Goal: Task Accomplishment & Management: Manage account settings

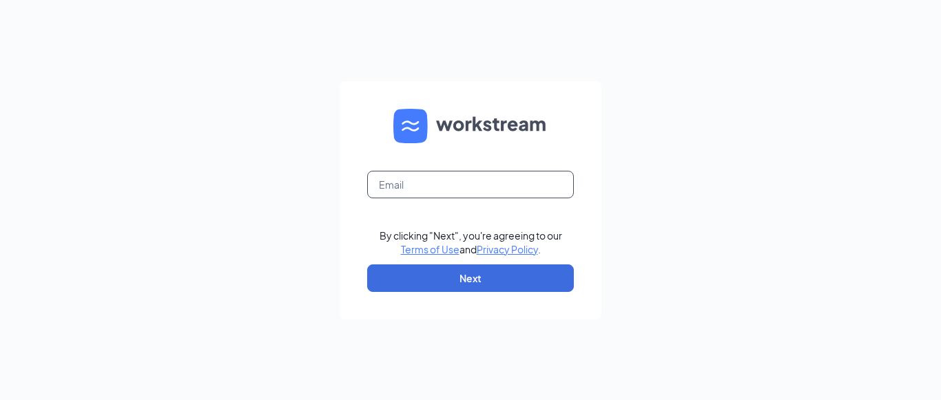
click at [448, 187] on input "text" at bounding box center [470, 185] width 207 height 28
type input "[EMAIL_ADDRESS][DOMAIN_NAME]"
click at [401, 243] on link "Terms of Use" at bounding box center [430, 249] width 59 height 12
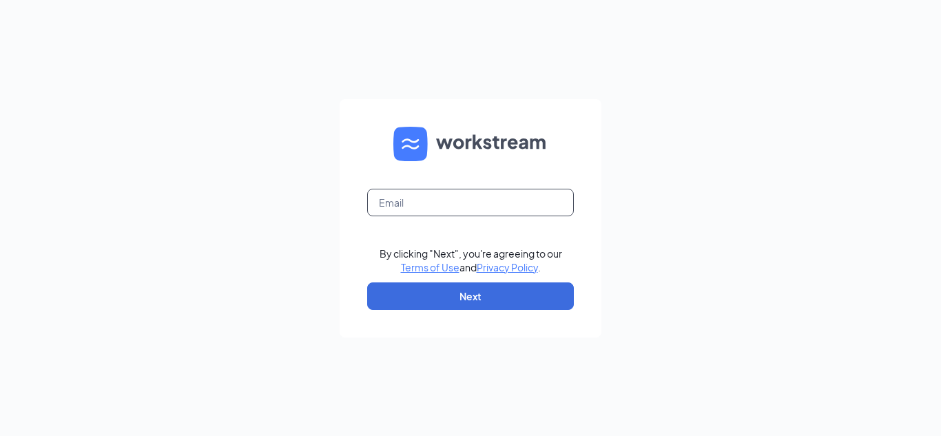
click at [403, 204] on input "text" at bounding box center [470, 203] width 207 height 28
type input "[EMAIL_ADDRESS][DOMAIN_NAME]"
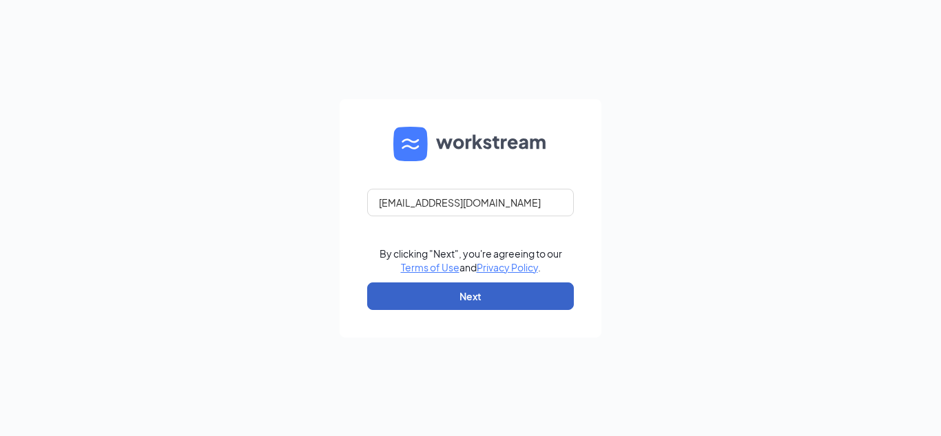
click at [465, 297] on button "Next" at bounding box center [470, 296] width 207 height 28
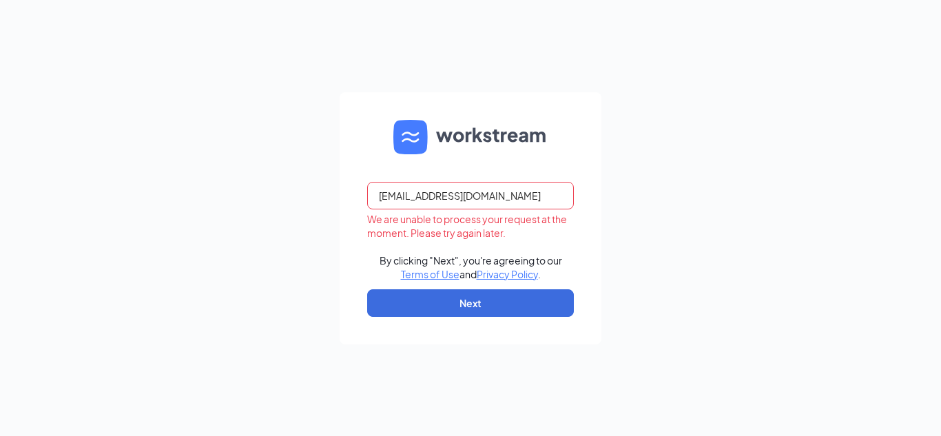
click at [518, 196] on input "[EMAIL_ADDRESS][DOMAIN_NAME]" at bounding box center [470, 196] width 207 height 28
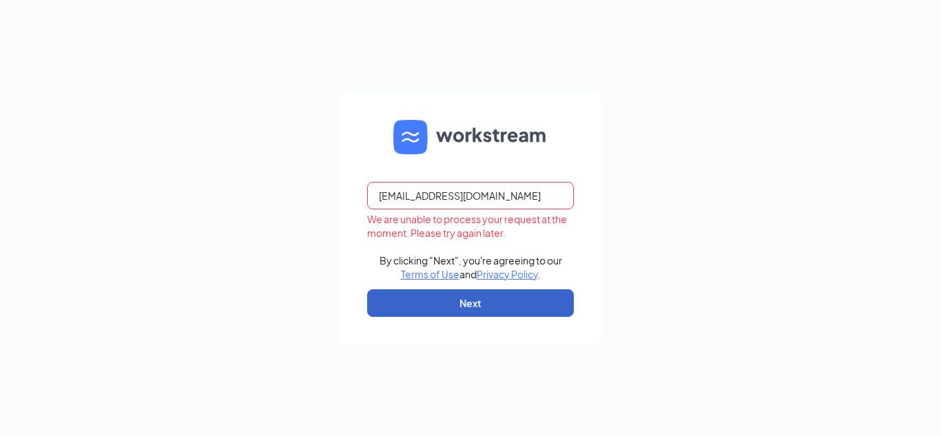
click at [502, 293] on button "Next" at bounding box center [470, 303] width 207 height 28
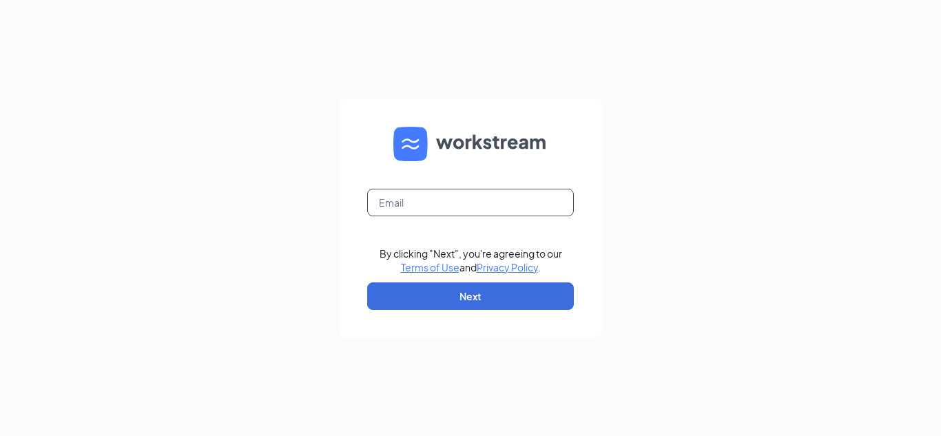
click at [441, 196] on input "text" at bounding box center [470, 203] width 207 height 28
type input "[EMAIL_ADDRESS][DOMAIN_NAME]"
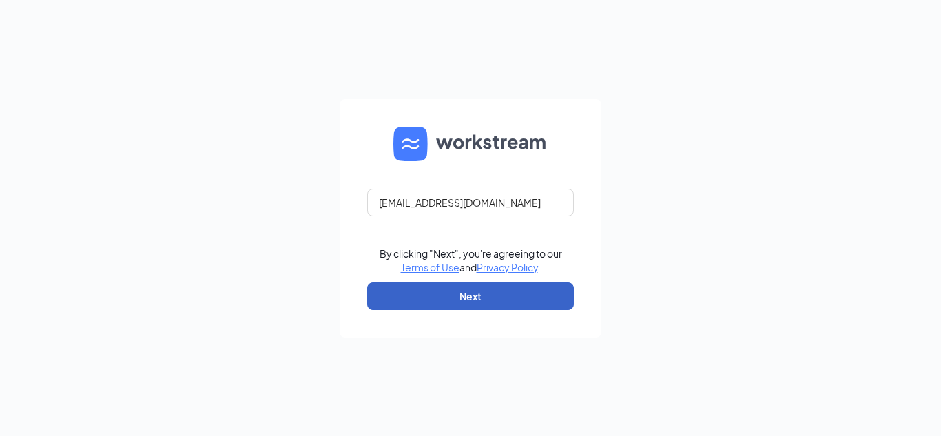
click at [480, 303] on button "Next" at bounding box center [470, 296] width 207 height 28
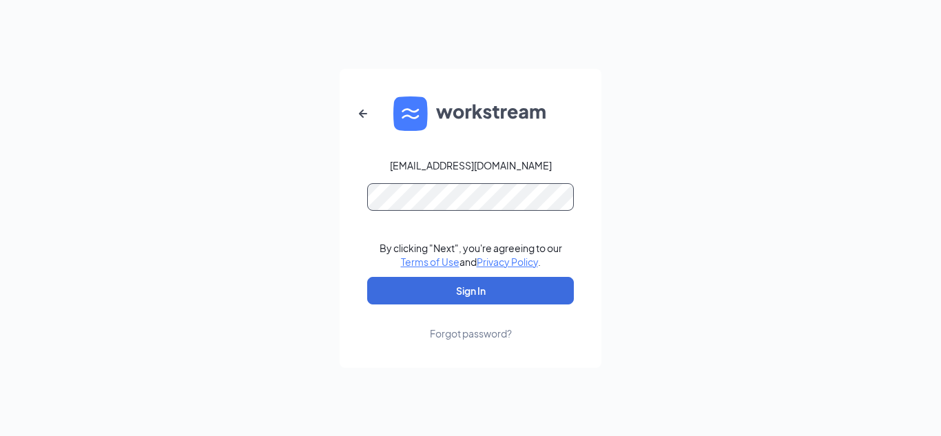
click at [367, 277] on button "Sign In" at bounding box center [470, 291] width 207 height 28
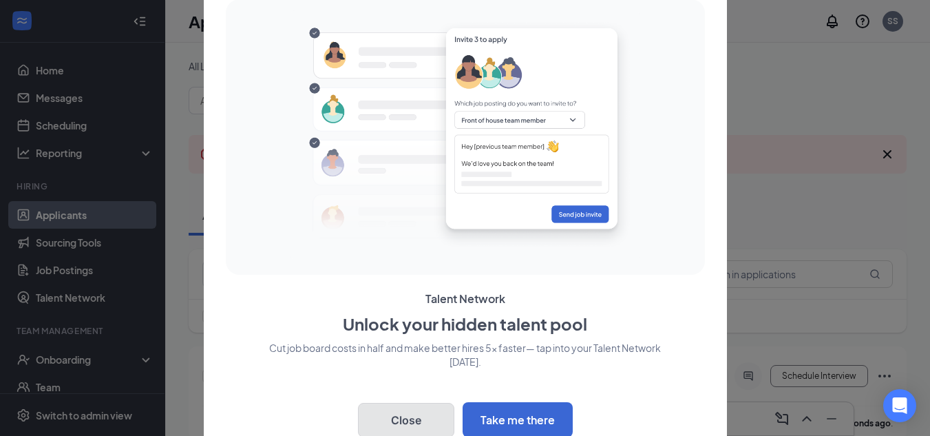
click at [408, 421] on button "Close" at bounding box center [406, 420] width 96 height 34
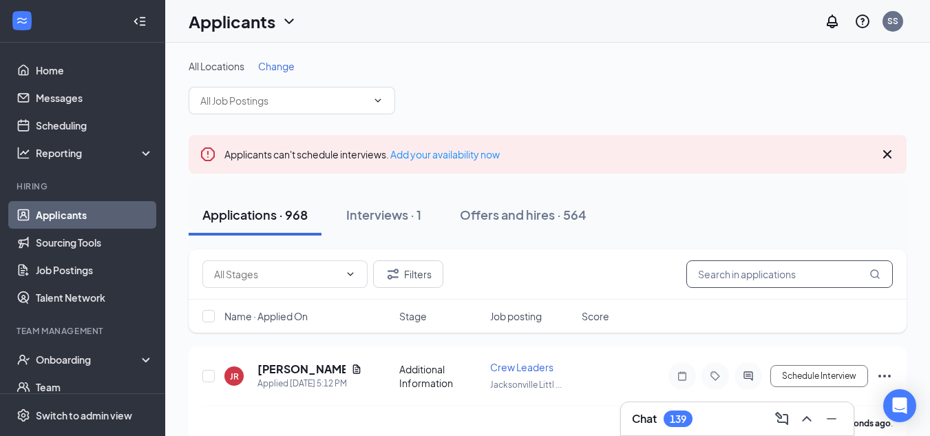
click at [745, 271] on input "text" at bounding box center [789, 274] width 207 height 28
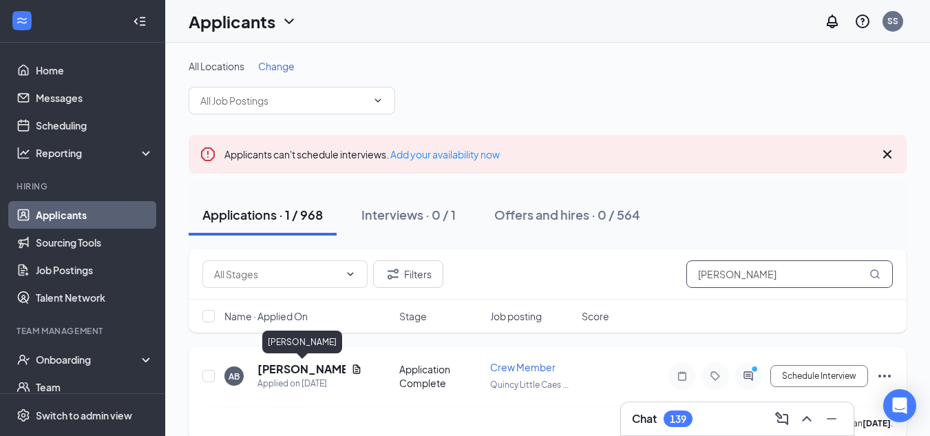
type input "arthur brown"
click at [294, 367] on h5 "Arthur Brown" at bounding box center [302, 368] width 88 height 15
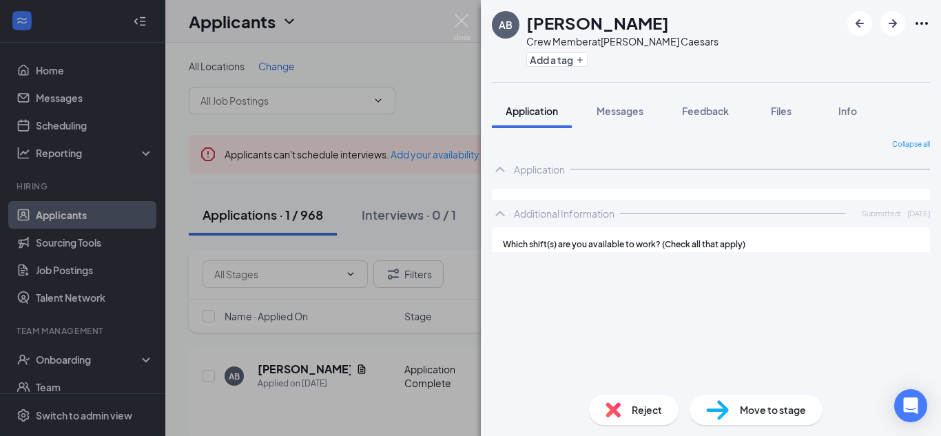
click at [770, 412] on span "Move to stage" at bounding box center [772, 409] width 66 height 15
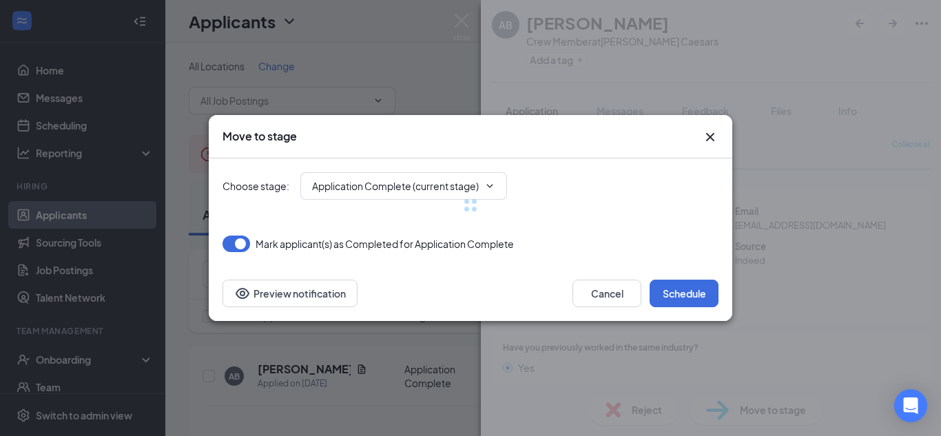
type input "Onsite Interview (next stage)"
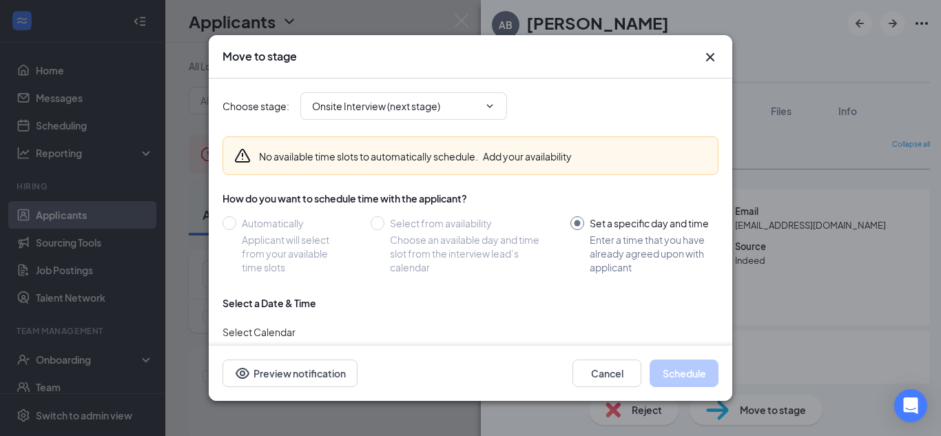
type input "Sep 15, 2025"
click at [487, 101] on icon "ChevronDown" at bounding box center [489, 106] width 11 height 11
click at [493, 106] on icon "ChevronDown" at bounding box center [489, 106] width 11 height 11
click at [490, 105] on icon "ChevronDown" at bounding box center [489, 106] width 11 height 11
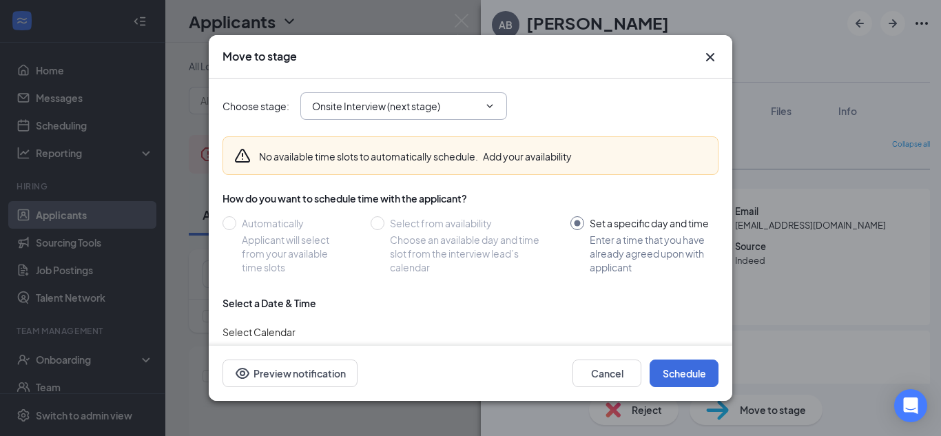
click at [410, 101] on input "Onsite Interview (next stage)" at bounding box center [395, 105] width 167 height 15
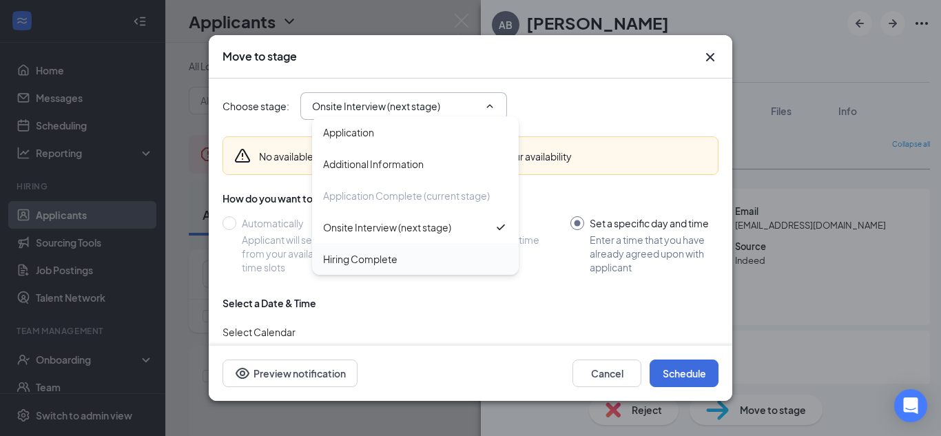
click at [376, 255] on div "Hiring Complete" at bounding box center [360, 258] width 74 height 15
type input "Hiring Complete"
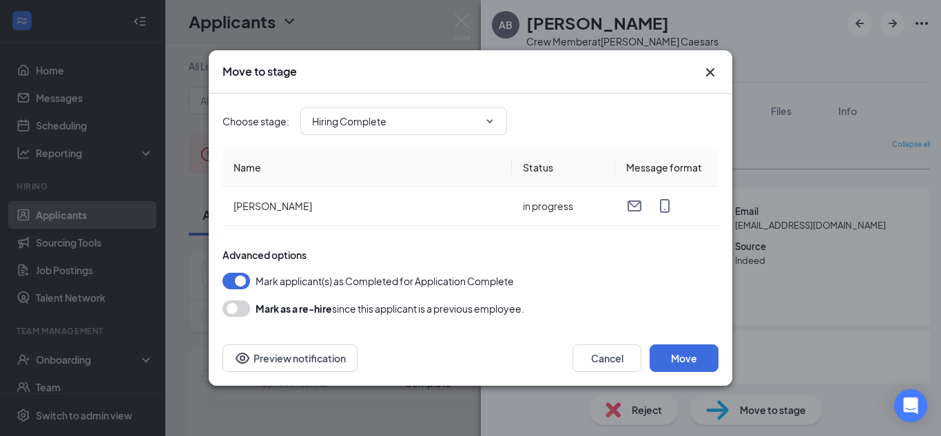
click at [238, 307] on button "button" at bounding box center [236, 308] width 28 height 17
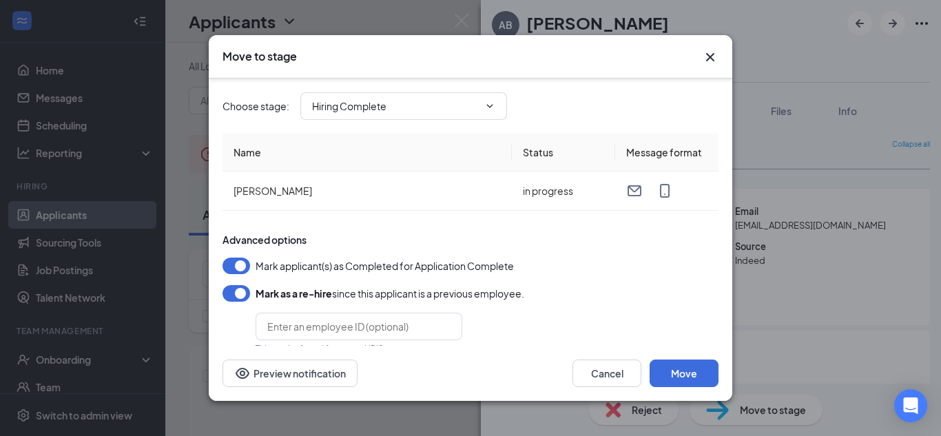
scroll to position [22, 0]
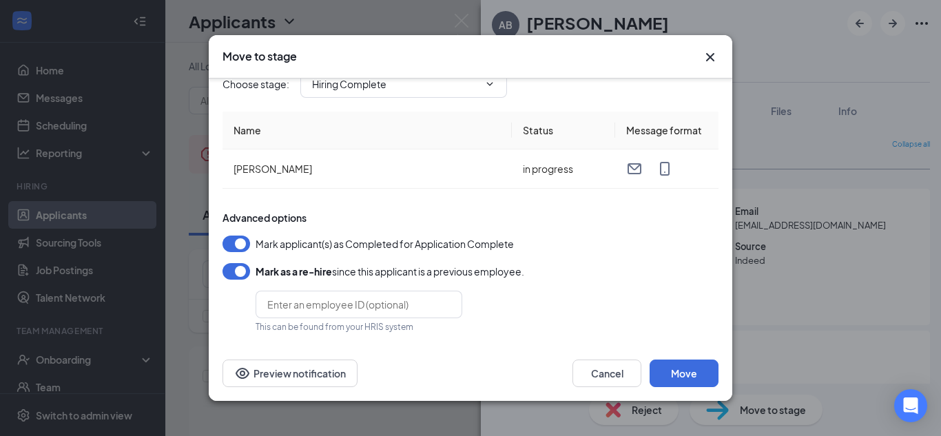
click at [237, 273] on button "button" at bounding box center [236, 271] width 28 height 17
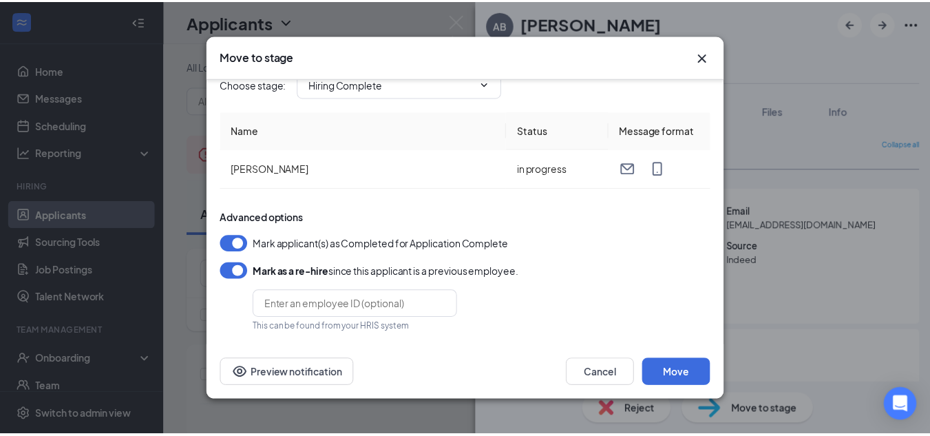
scroll to position [0, 0]
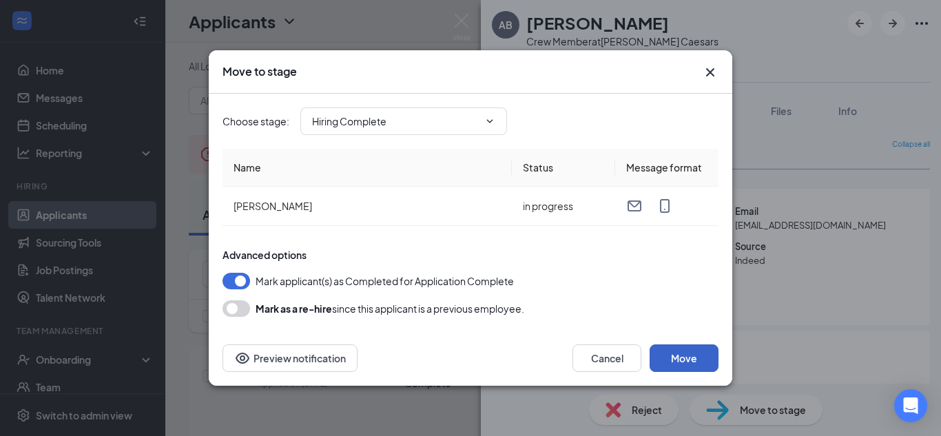
click at [677, 363] on button "Move" at bounding box center [683, 358] width 69 height 28
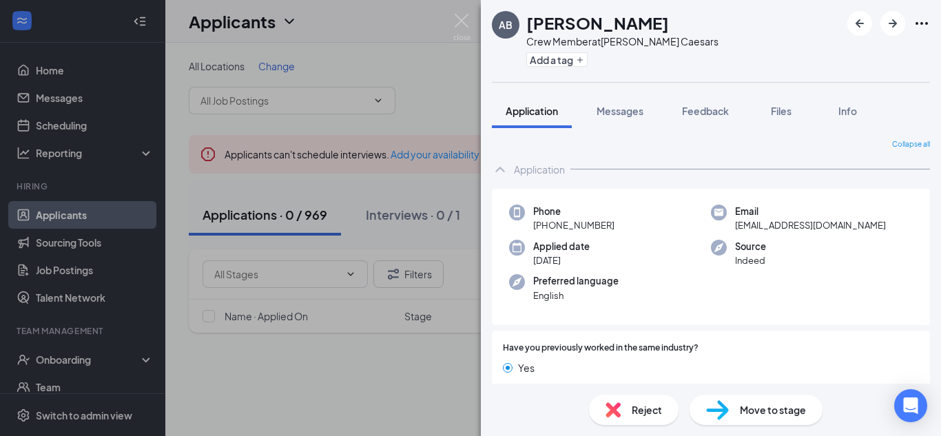
click at [136, 359] on div "AB Arthur Brown Crew Member at Quincy Little Caesars Add a tag Application Mess…" at bounding box center [470, 218] width 941 height 436
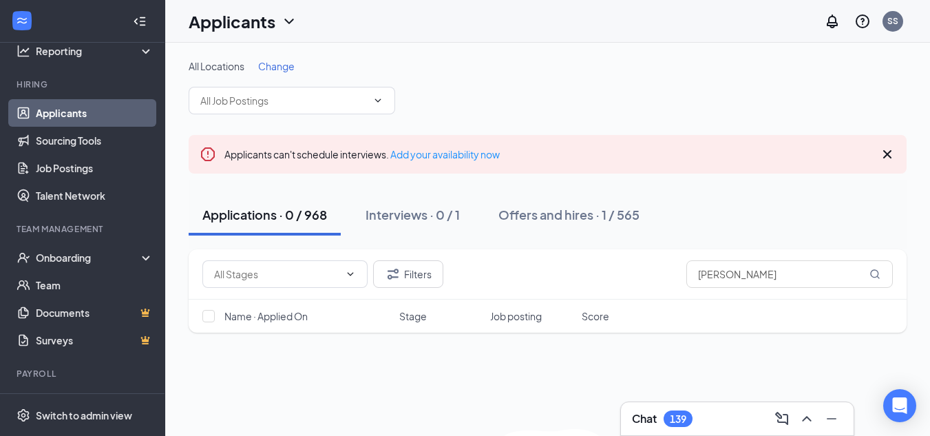
scroll to position [130, 0]
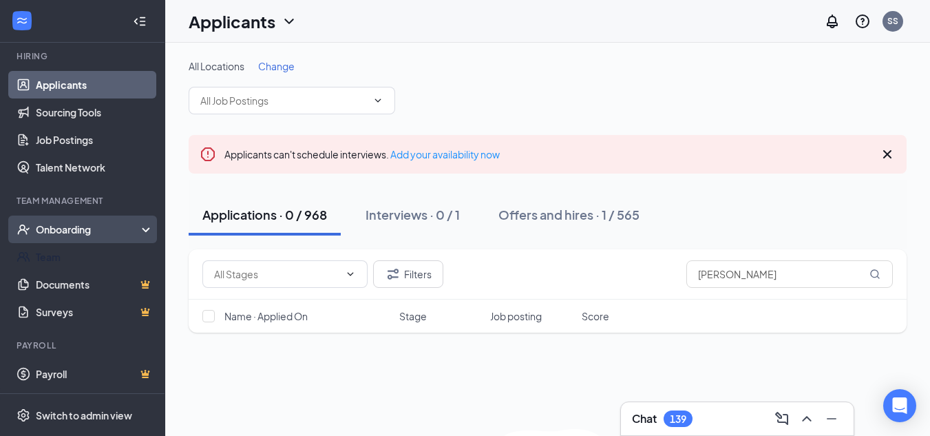
click at [87, 230] on div "Onboarding" at bounding box center [89, 229] width 106 height 14
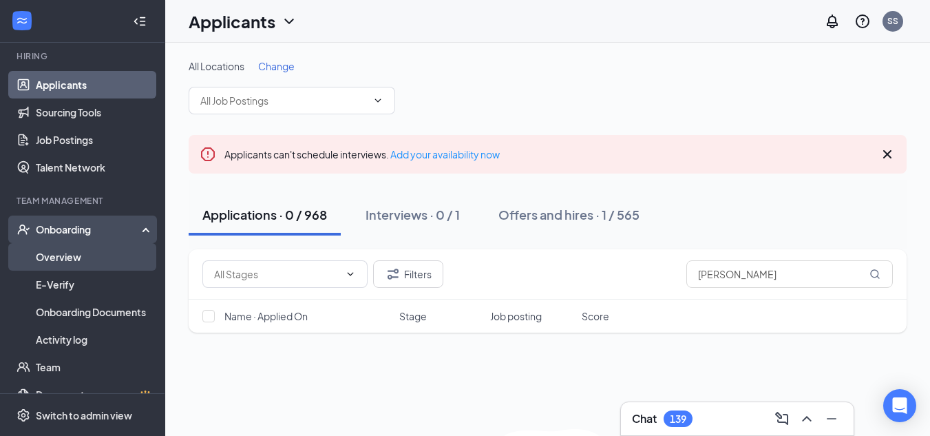
click at [87, 262] on link "Overview" at bounding box center [95, 257] width 118 height 28
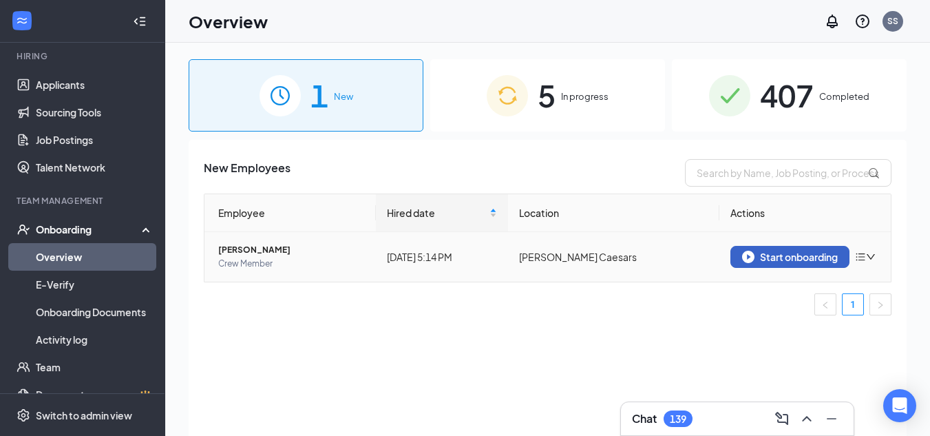
click at [784, 255] on div "Start onboarding" at bounding box center [790, 257] width 96 height 12
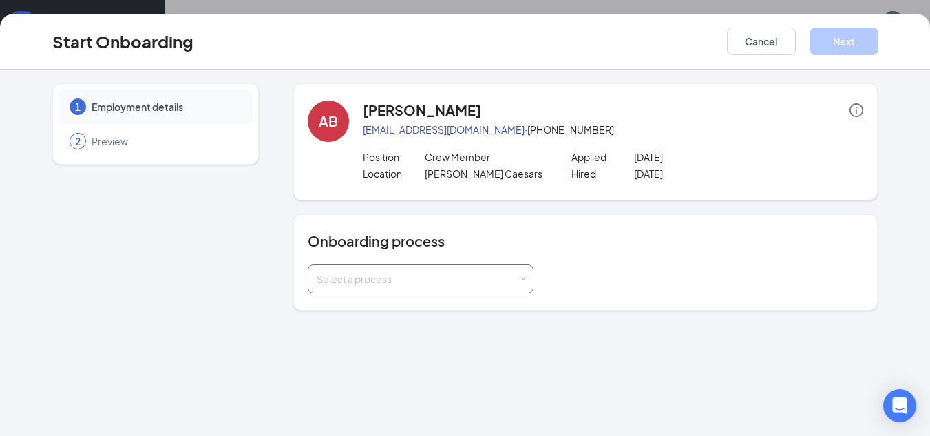
click at [454, 270] on div "Select a process" at bounding box center [421, 279] width 208 height 28
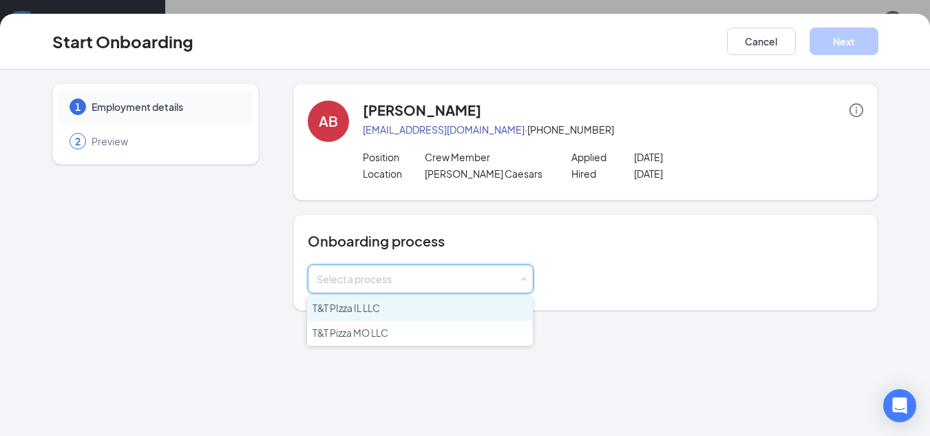
click at [445, 312] on li "T&T PIzza IL LLC" at bounding box center [420, 308] width 226 height 25
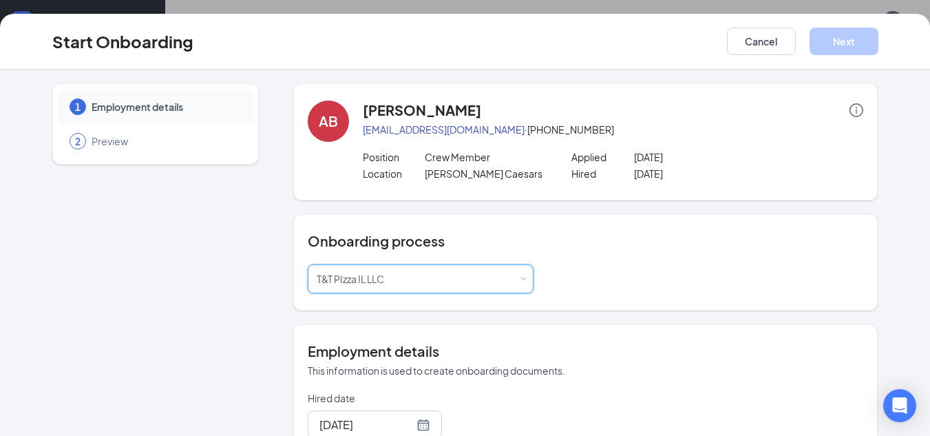
scroll to position [320, 0]
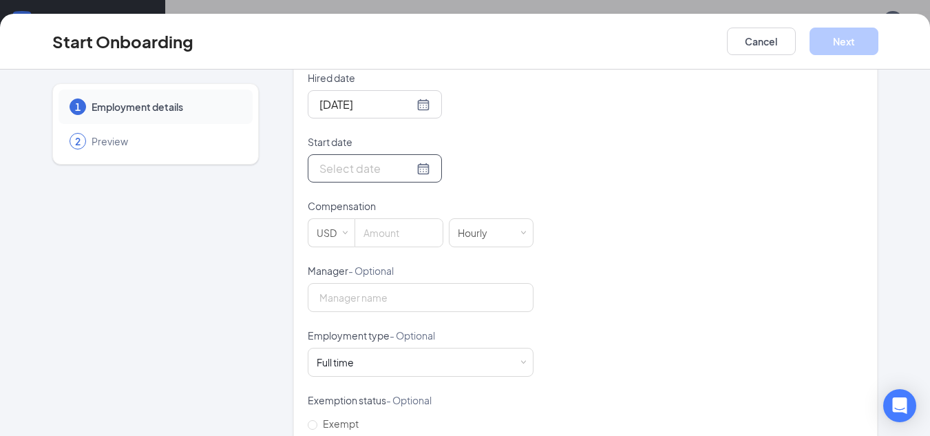
click at [404, 169] on div at bounding box center [374, 168] width 111 height 17
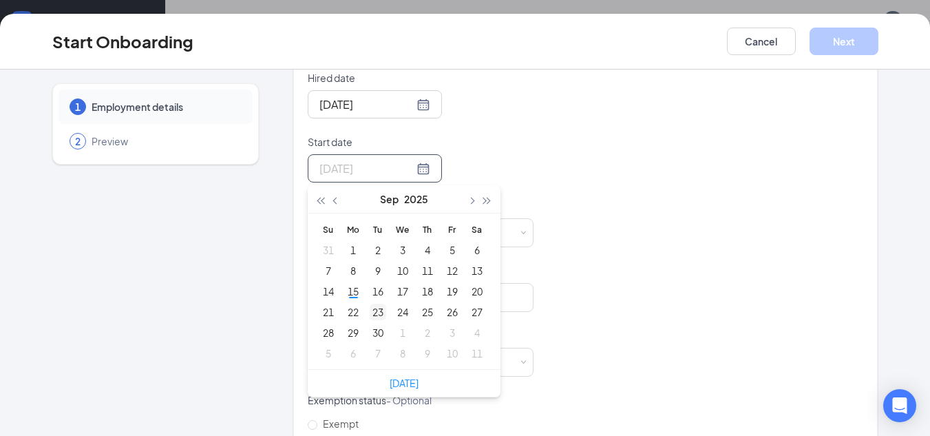
type input "Sep 23, 2025"
click at [372, 311] on div "23" at bounding box center [378, 312] width 17 height 17
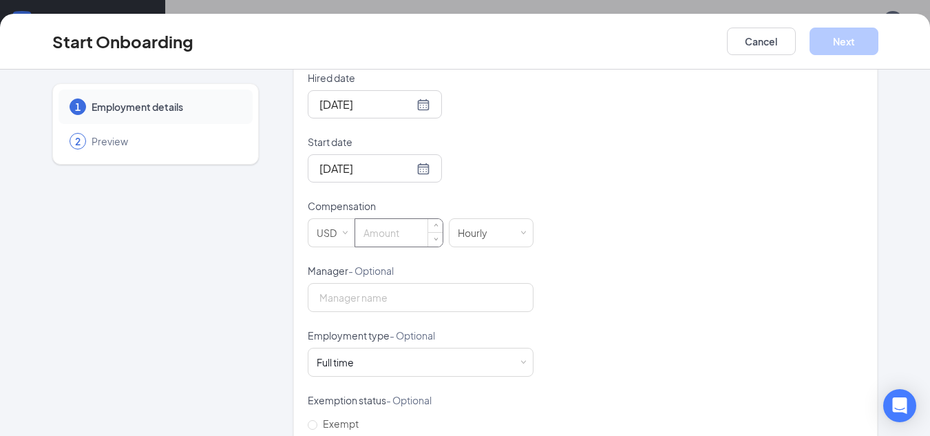
click at [375, 235] on input at bounding box center [398, 233] width 87 height 28
type input "15"
click at [400, 358] on div "Full time Works 30+ hours per week and is reasonably expected to work" at bounding box center [421, 362] width 208 height 28
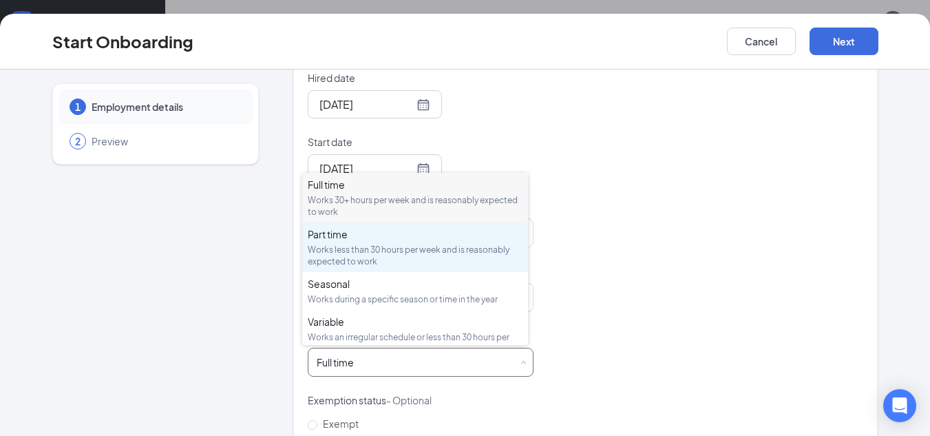
click at [392, 240] on div "Part time" at bounding box center [415, 234] width 215 height 14
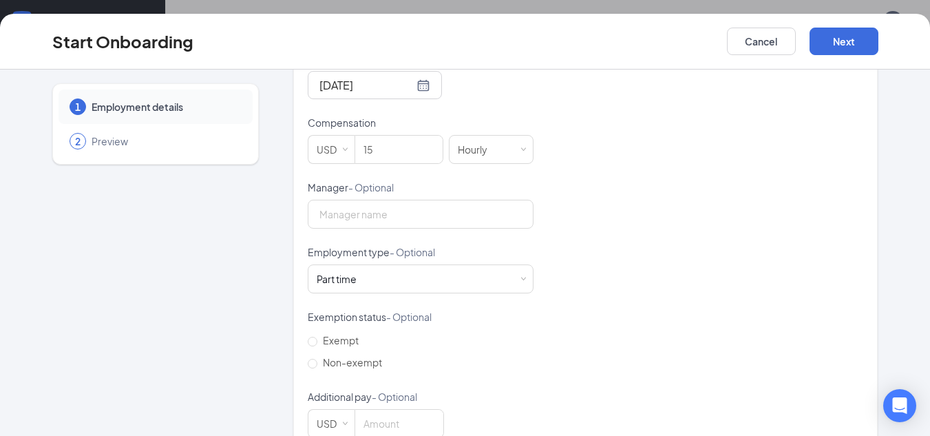
scroll to position [437, 0]
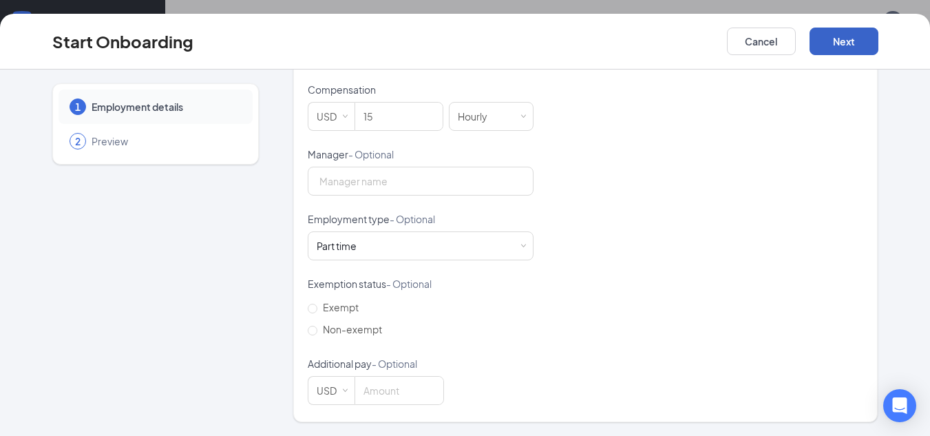
click at [835, 39] on button "Next" at bounding box center [844, 42] width 69 height 28
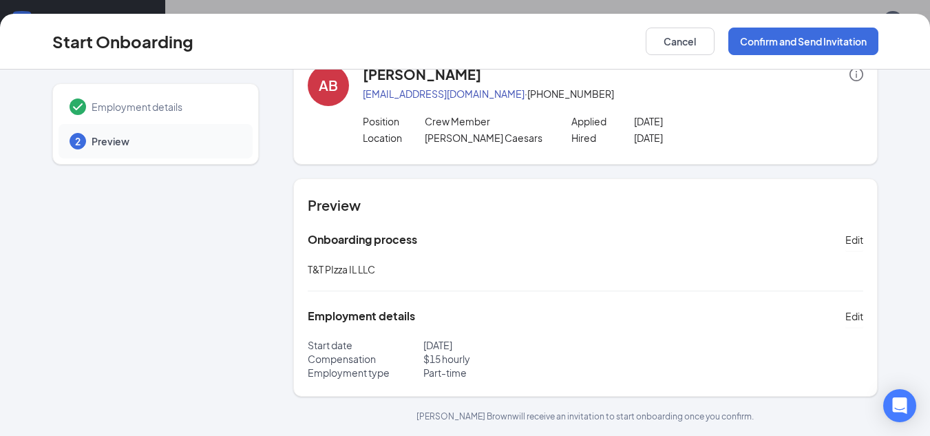
scroll to position [36, 0]
click at [775, 43] on button "Confirm and Send Invitation" at bounding box center [803, 42] width 150 height 28
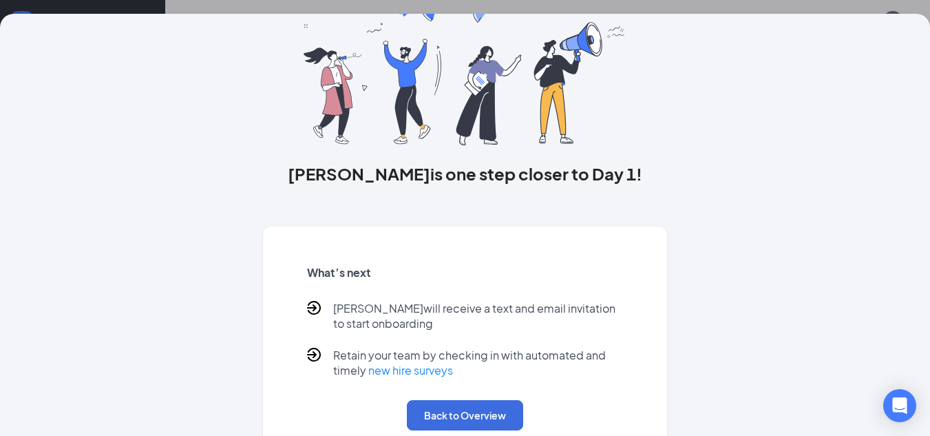
scroll to position [111, 0]
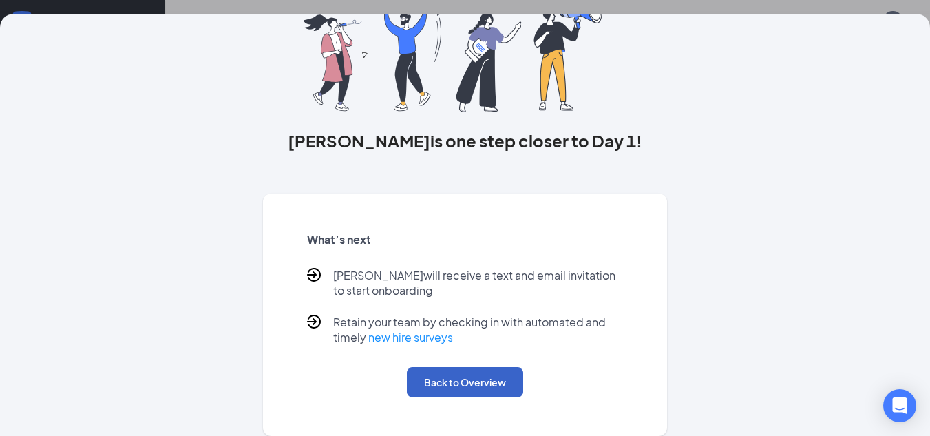
click at [473, 382] on button "Back to Overview" at bounding box center [465, 382] width 116 height 30
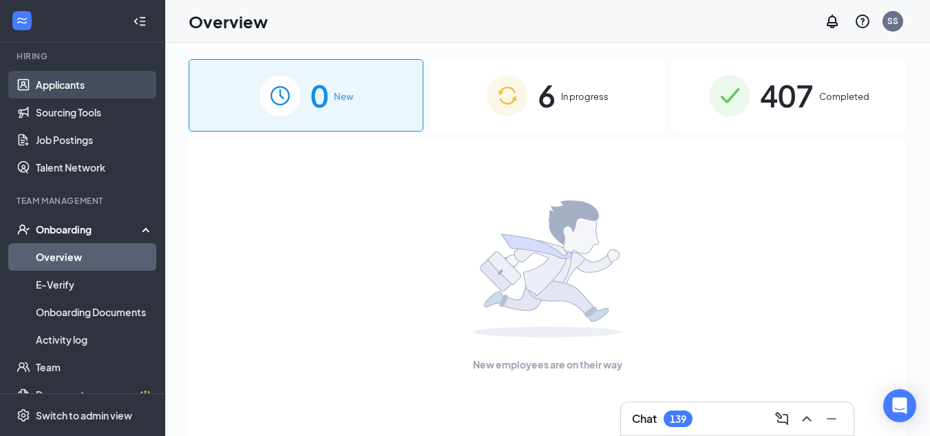
click at [81, 85] on link "Applicants" at bounding box center [95, 85] width 118 height 28
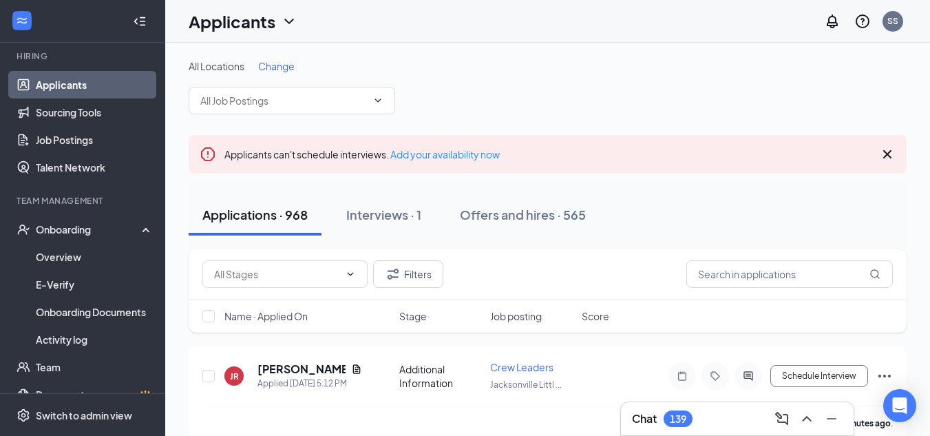
click at [272, 65] on span "Change" at bounding box center [276, 66] width 36 height 12
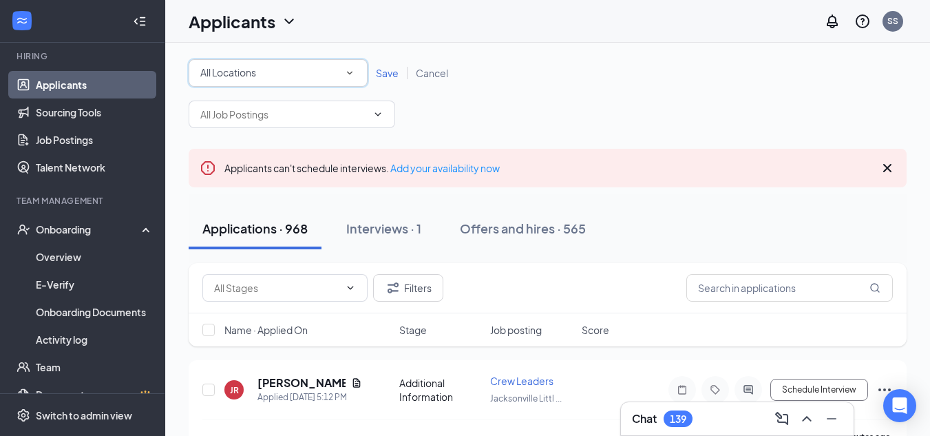
click at [276, 74] on div "All Locations" at bounding box center [278, 73] width 156 height 17
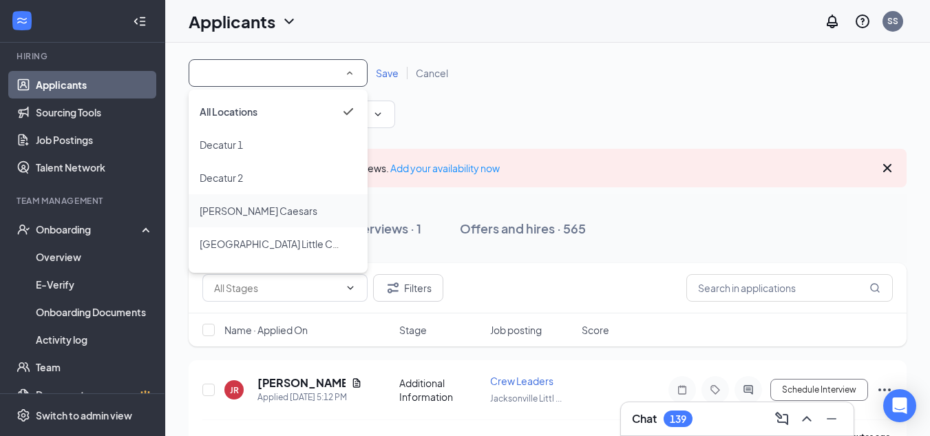
click at [286, 216] on span "Hannibal Little Caesars" at bounding box center [259, 210] width 118 height 12
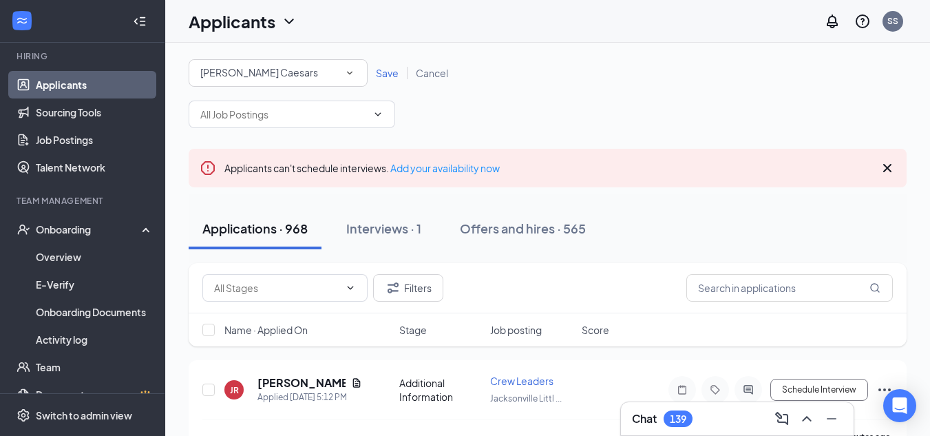
click at [389, 74] on span "Save" at bounding box center [387, 73] width 23 height 12
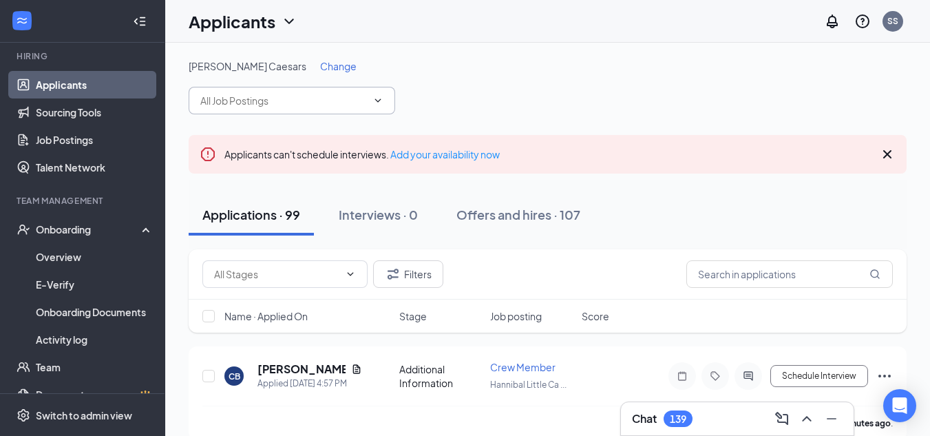
click at [378, 103] on icon "ChevronDown" at bounding box center [377, 100] width 11 height 11
click at [378, 100] on icon "ChevronDown" at bounding box center [377, 100] width 11 height 11
click at [311, 96] on input "text" at bounding box center [283, 100] width 167 height 15
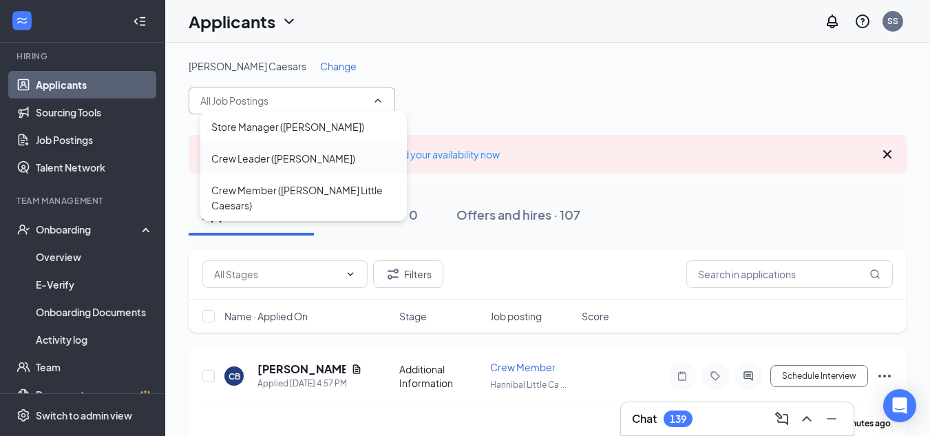
click at [315, 162] on div "Crew Leader (Hannibal Little Caesars)" at bounding box center [283, 158] width 144 height 15
type input "Crew Leader (Hannibal Little Caesars)"
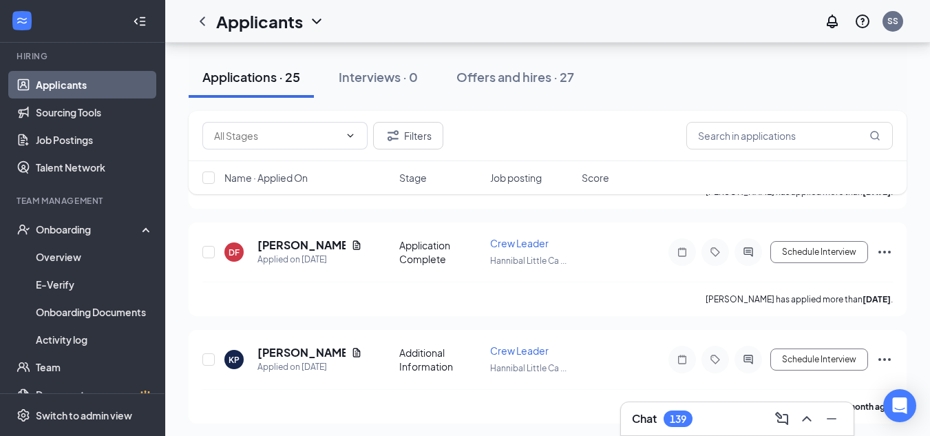
scroll to position [2093, 0]
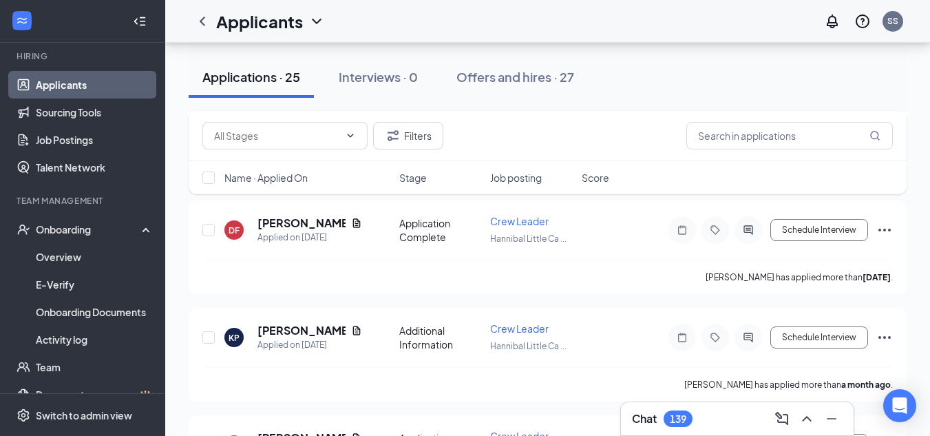
click at [64, 77] on link "Applicants" at bounding box center [95, 85] width 118 height 28
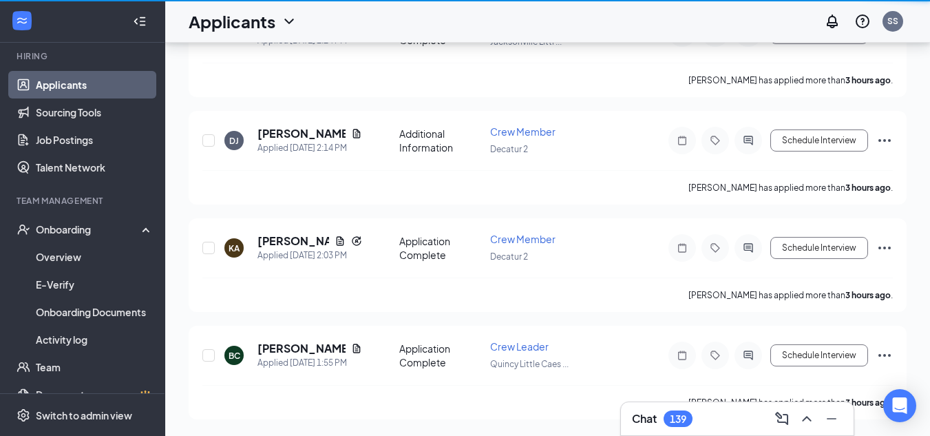
scroll to position [921, 0]
